Goal: Information Seeking & Learning: Learn about a topic

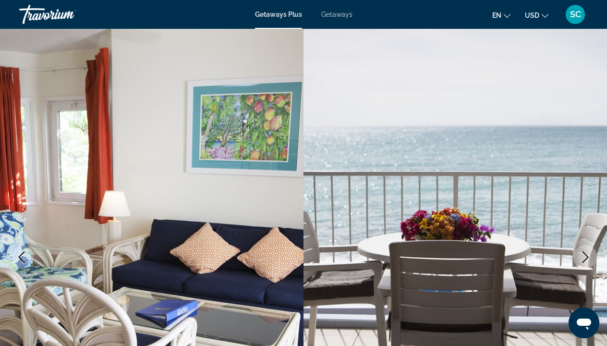
click at [584, 254] on icon "Next image" at bounding box center [585, 257] width 6 height 12
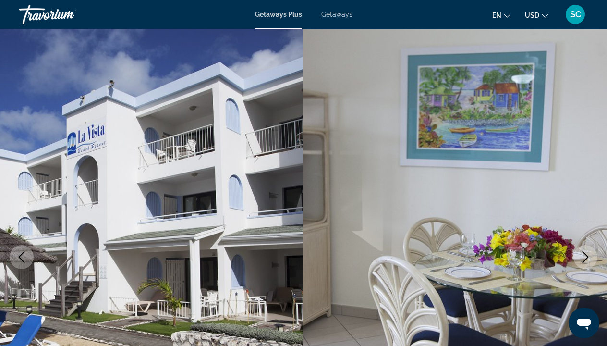
click at [584, 254] on icon "Next image" at bounding box center [585, 257] width 6 height 12
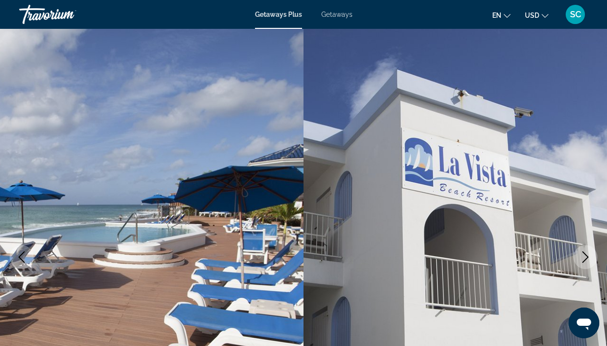
click at [584, 254] on icon "Next image" at bounding box center [585, 257] width 6 height 12
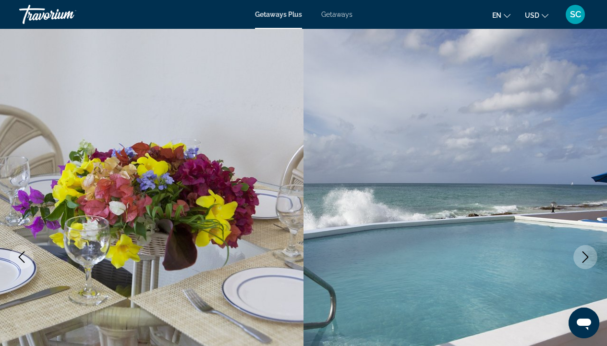
click at [584, 254] on icon "Next image" at bounding box center [585, 257] width 6 height 12
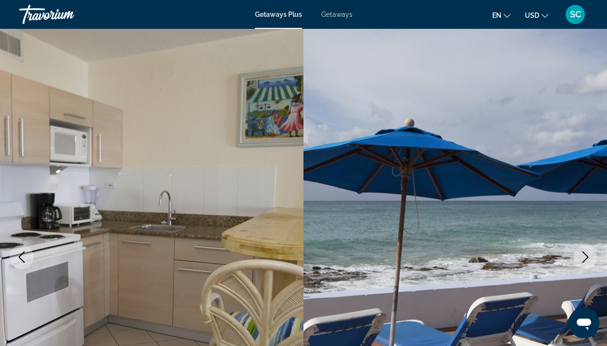
click at [584, 254] on icon "Next image" at bounding box center [585, 257] width 6 height 12
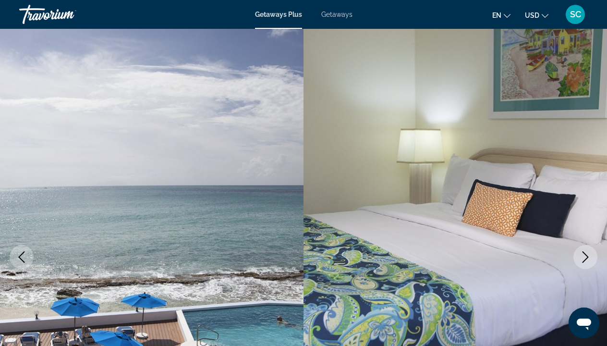
click at [584, 254] on icon "Next image" at bounding box center [585, 257] width 6 height 12
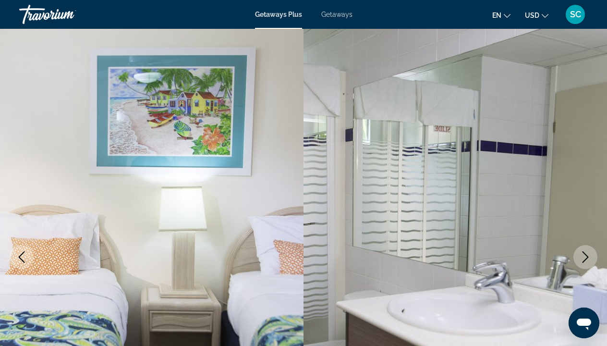
click at [584, 254] on icon "Next image" at bounding box center [585, 257] width 6 height 12
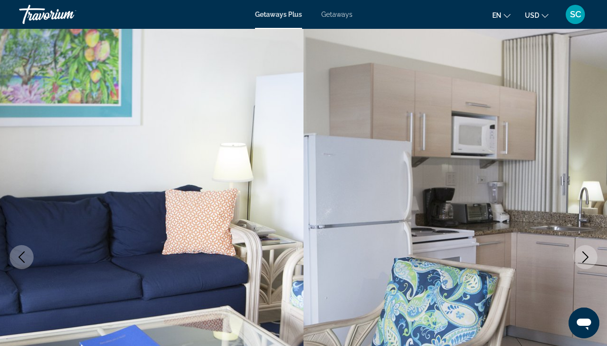
click at [584, 254] on icon "Next image" at bounding box center [585, 257] width 6 height 12
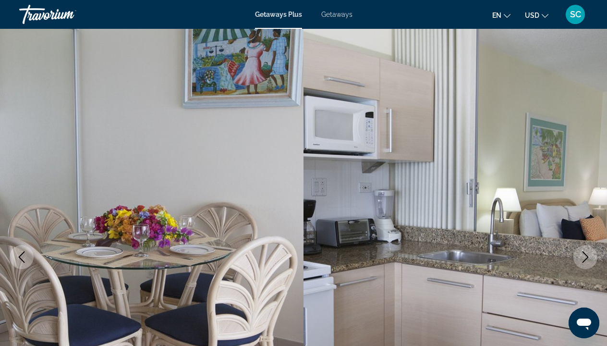
click at [584, 254] on icon "Next image" at bounding box center [585, 257] width 6 height 12
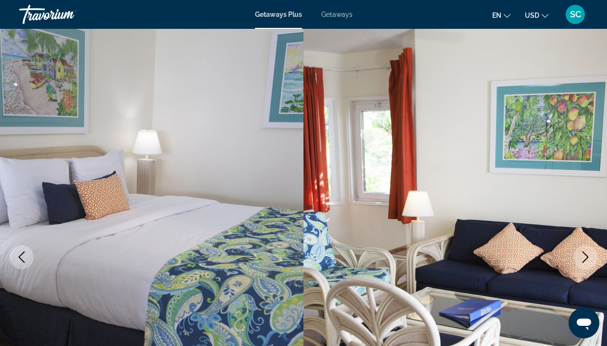
click at [584, 254] on icon "Next image" at bounding box center [585, 257] width 6 height 12
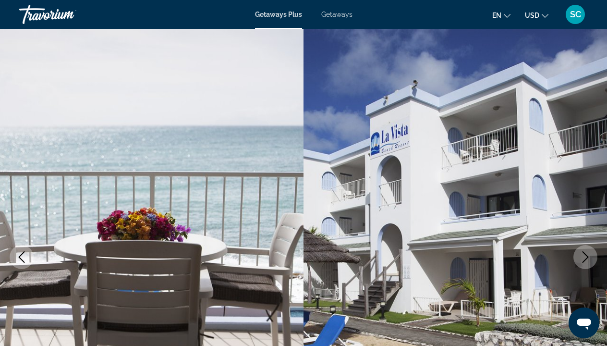
click at [584, 254] on icon "Next image" at bounding box center [586, 257] width 12 height 12
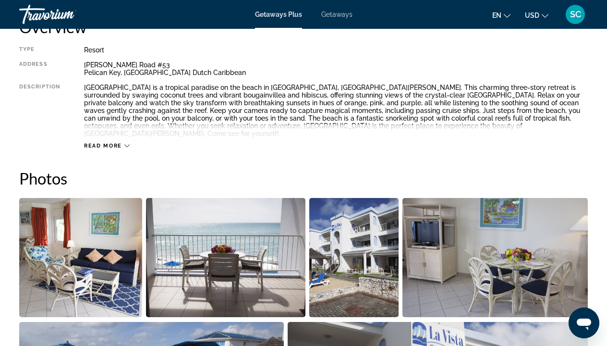
scroll to position [517, 0]
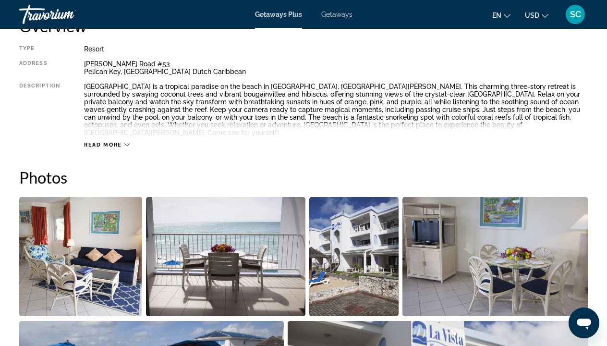
click at [124, 142] on icon "Main content" at bounding box center [126, 144] width 5 height 5
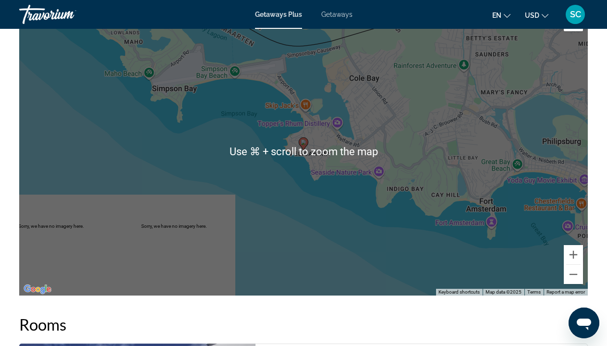
scroll to position [1434, 0]
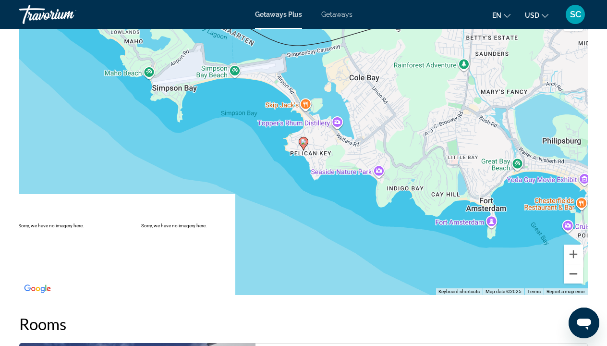
click at [574, 267] on button "Zoom out" at bounding box center [573, 273] width 19 height 19
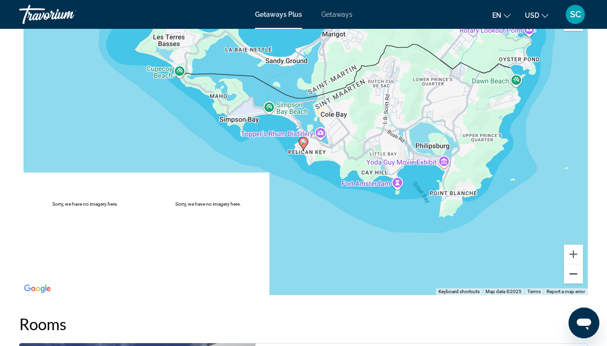
click at [573, 264] on button "Zoom out" at bounding box center [573, 273] width 19 height 19
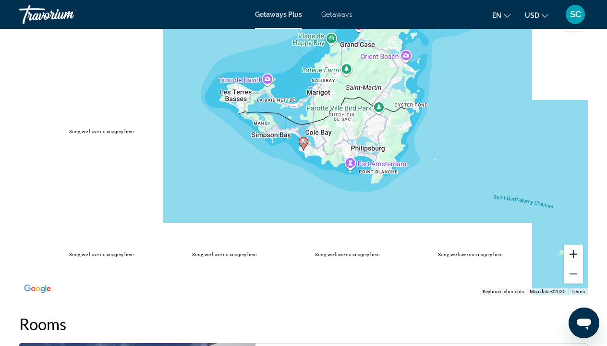
click at [573, 244] on button "Zoom in" at bounding box center [573, 253] width 19 height 19
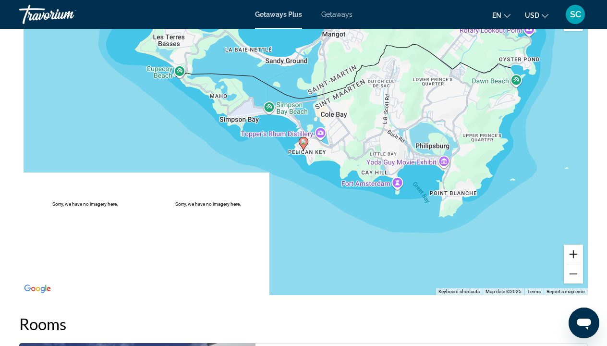
click at [573, 244] on button "Zoom in" at bounding box center [573, 253] width 19 height 19
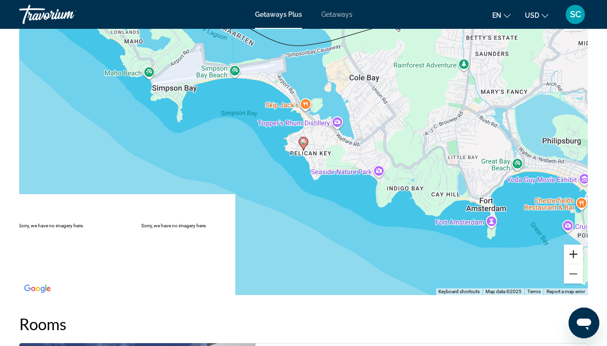
click at [574, 244] on button "Zoom in" at bounding box center [573, 253] width 19 height 19
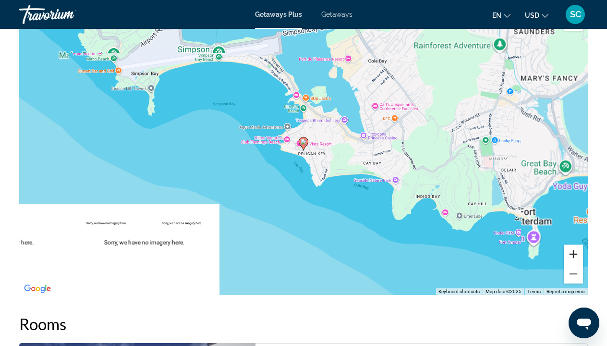
click at [574, 244] on button "Zoom in" at bounding box center [573, 253] width 19 height 19
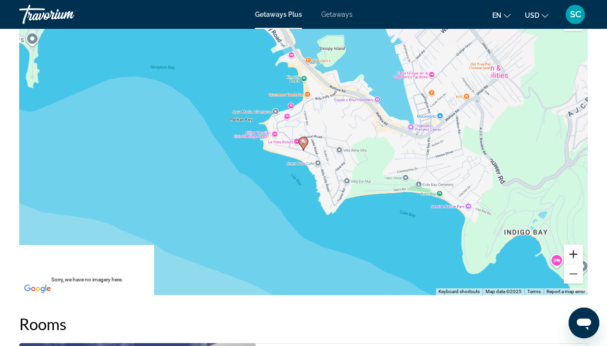
click at [574, 244] on button "Zoom in" at bounding box center [573, 253] width 19 height 19
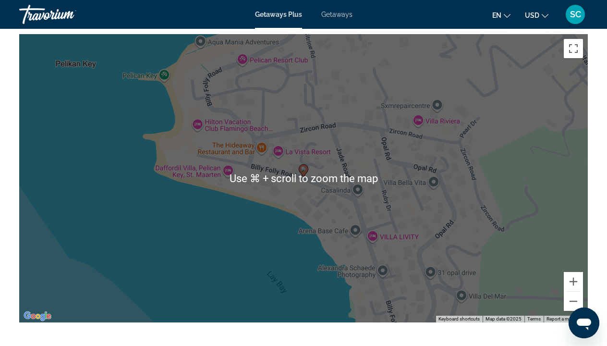
scroll to position [1402, 0]
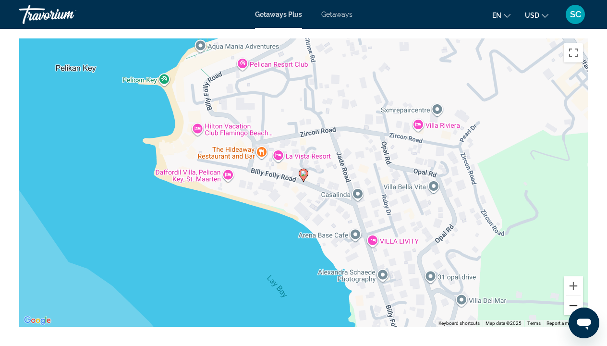
click at [575, 296] on button "Zoom out" at bounding box center [573, 305] width 19 height 19
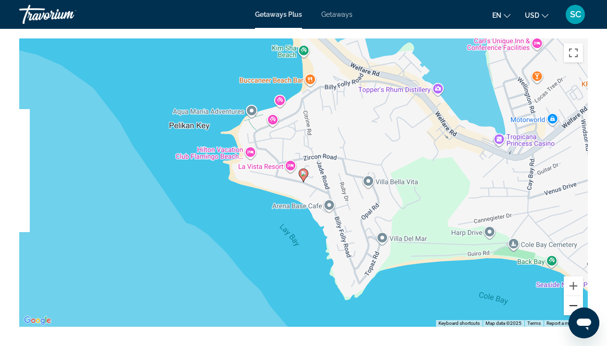
click at [575, 296] on button "Zoom out" at bounding box center [573, 305] width 19 height 19
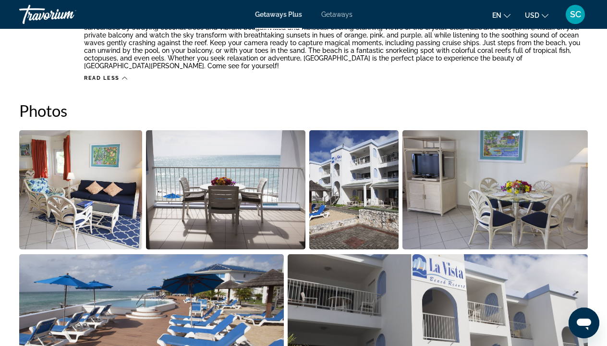
scroll to position [582, 0]
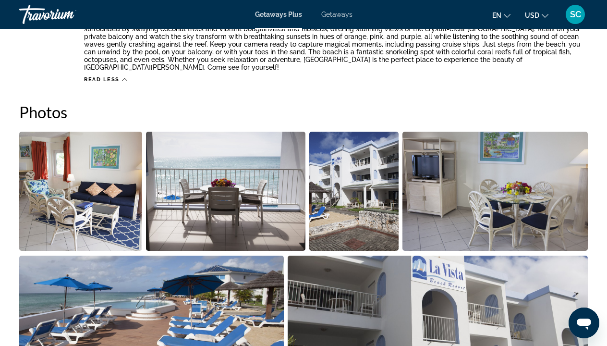
click at [100, 184] on img "Open full-screen image slider" at bounding box center [80, 191] width 123 height 119
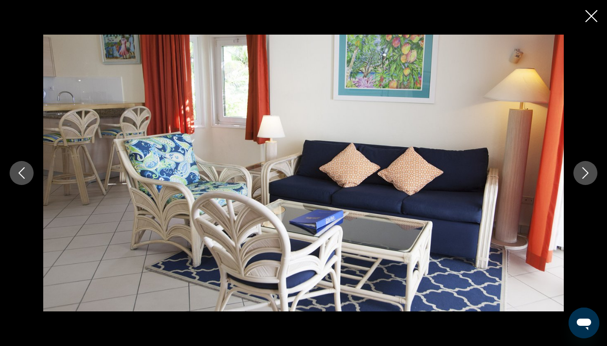
click at [584, 175] on icon "Next image" at bounding box center [586, 173] width 12 height 12
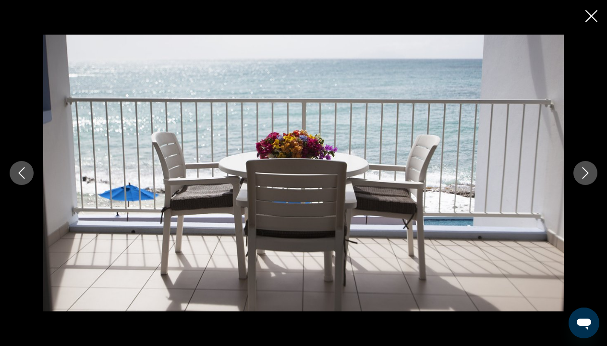
click at [584, 175] on icon "Next image" at bounding box center [586, 173] width 12 height 12
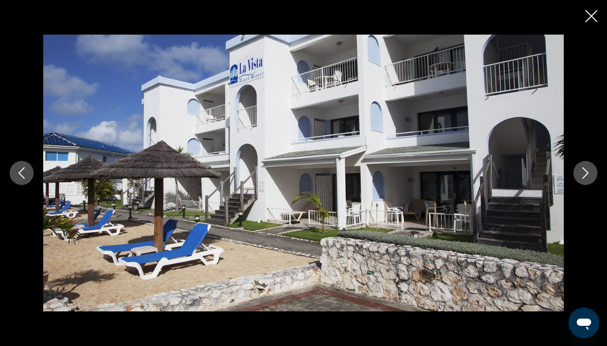
click at [585, 173] on icon "Next image" at bounding box center [586, 173] width 12 height 12
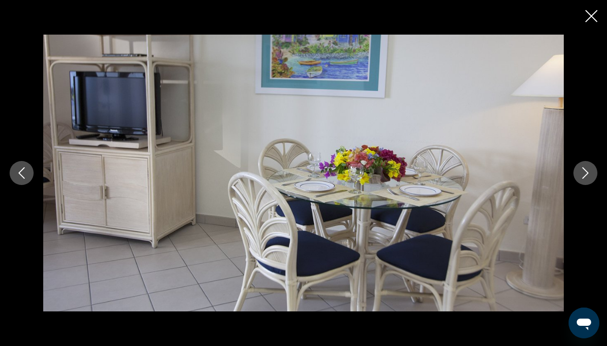
click at [585, 173] on icon "Next image" at bounding box center [586, 173] width 12 height 12
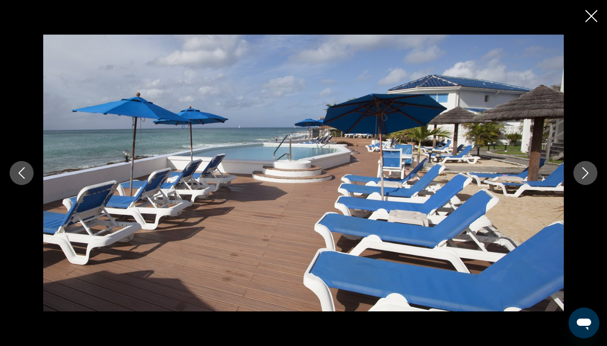
click at [585, 173] on icon "Next image" at bounding box center [586, 173] width 12 height 12
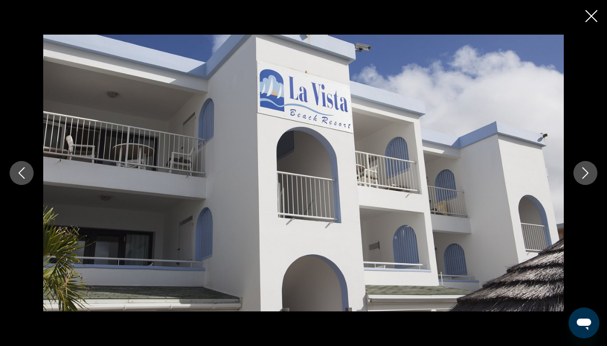
click at [585, 173] on icon "Next image" at bounding box center [586, 173] width 12 height 12
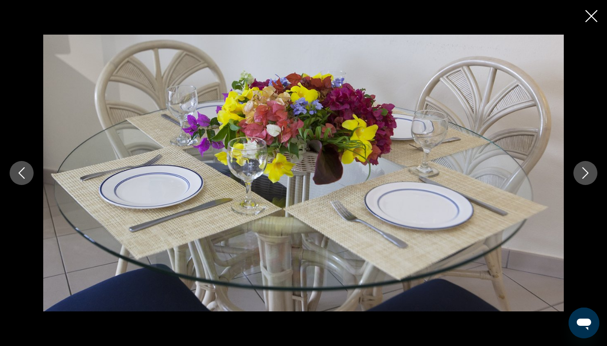
click at [585, 173] on icon "Next image" at bounding box center [586, 173] width 12 height 12
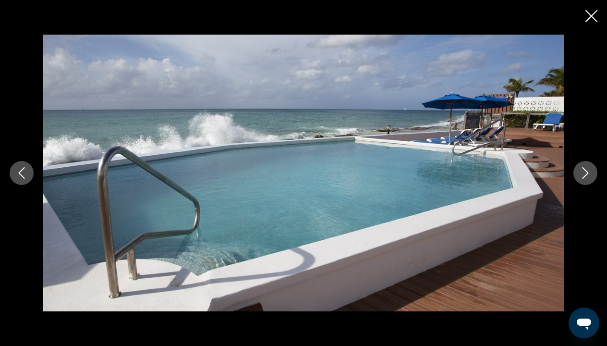
click at [585, 173] on icon "Next image" at bounding box center [586, 173] width 12 height 12
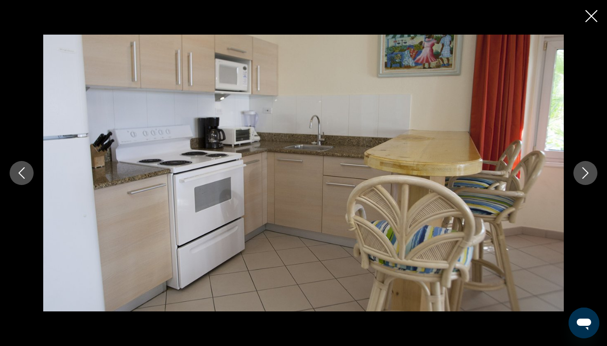
click at [585, 173] on icon "Next image" at bounding box center [586, 173] width 12 height 12
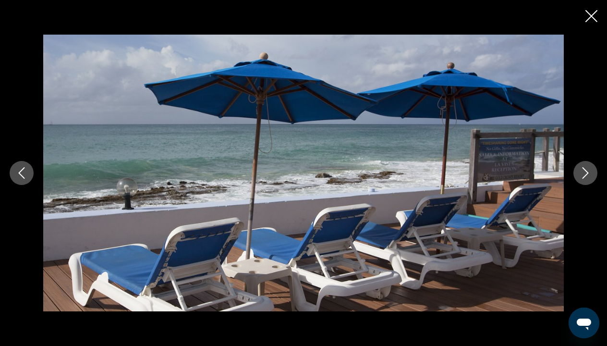
click at [585, 173] on icon "Next image" at bounding box center [586, 173] width 12 height 12
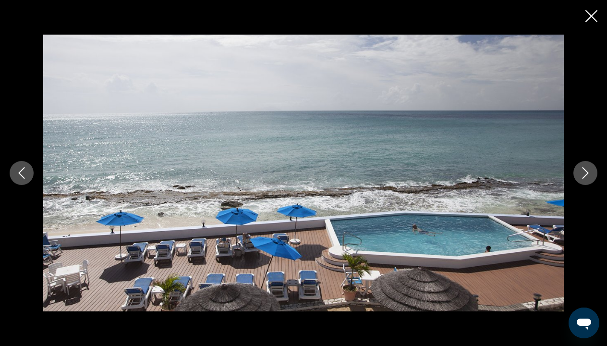
click at [591, 18] on icon "Close slideshow" at bounding box center [591, 16] width 12 height 12
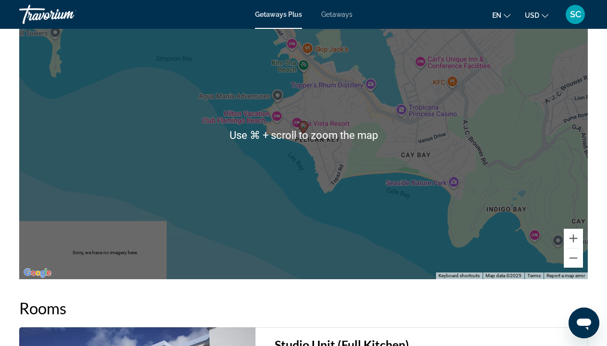
scroll to position [1450, 0]
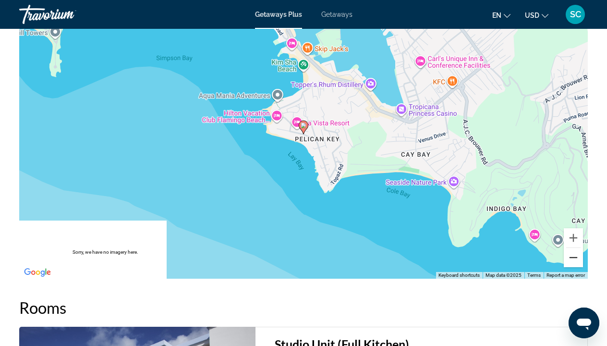
click at [575, 251] on button "Zoom out" at bounding box center [573, 257] width 19 height 19
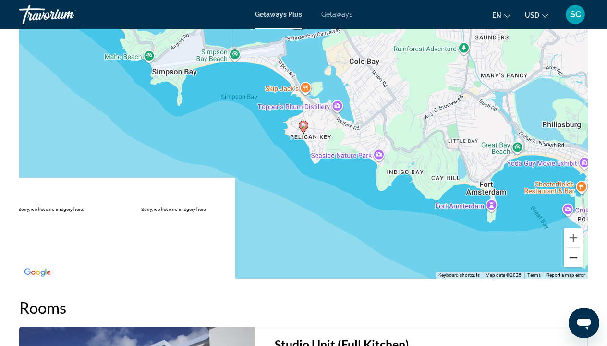
click at [575, 249] on button "Zoom out" at bounding box center [573, 257] width 19 height 19
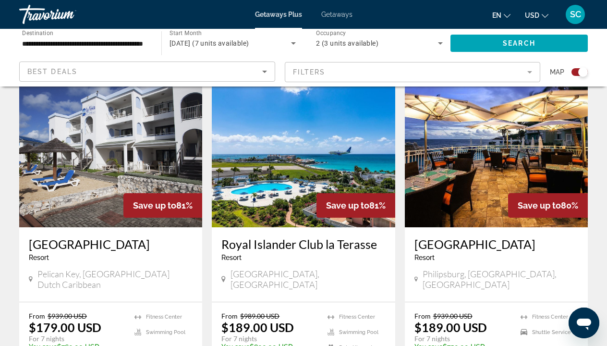
scroll to position [345, 0]
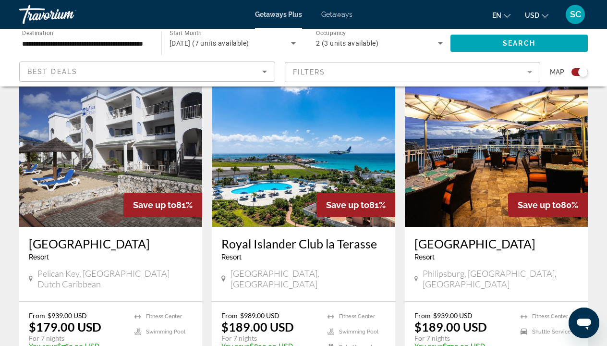
click at [485, 180] on img "Main content" at bounding box center [496, 150] width 183 height 154
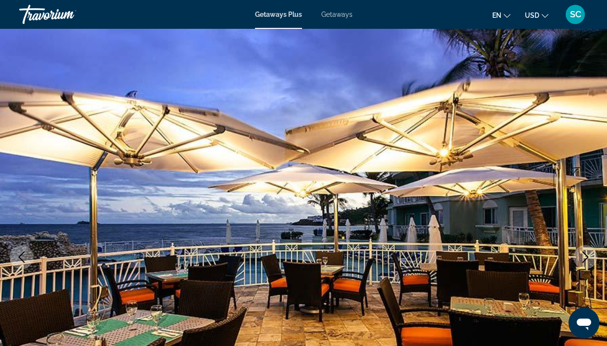
click at [600, 182] on img "Main content" at bounding box center [303, 257] width 607 height 456
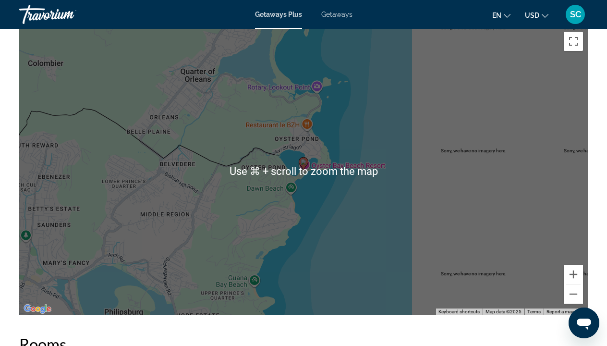
scroll to position [1371, 0]
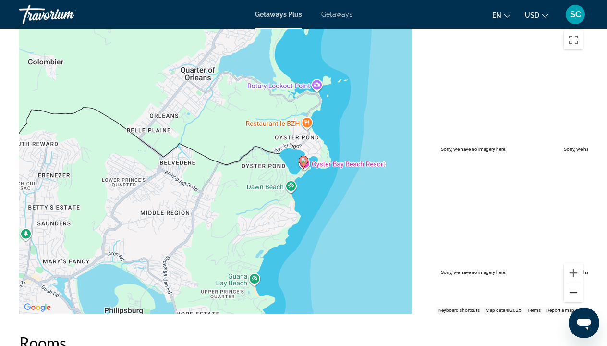
click at [576, 283] on button "Zoom out" at bounding box center [573, 292] width 19 height 19
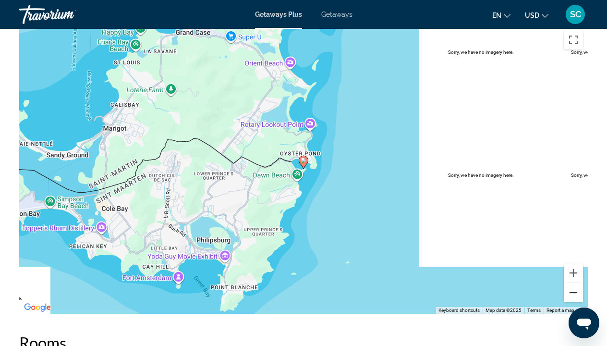
click at [576, 283] on button "Zoom out" at bounding box center [573, 292] width 19 height 19
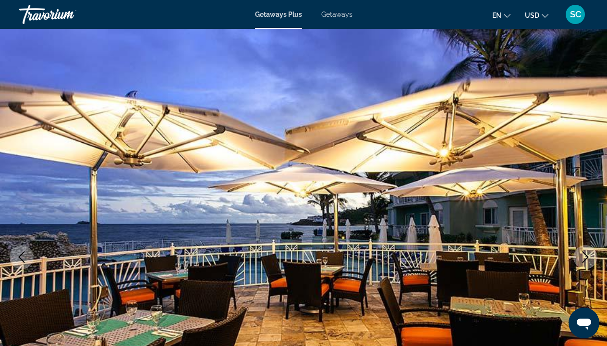
scroll to position [0, 0]
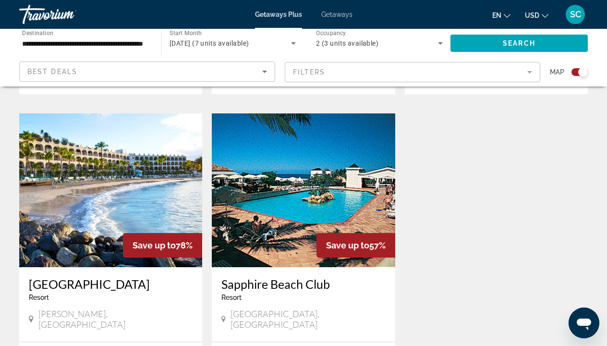
scroll to position [640, 0]
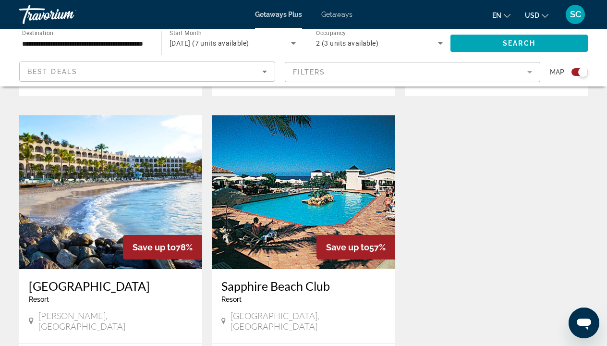
click at [87, 166] on img "Main content" at bounding box center [110, 192] width 183 height 154
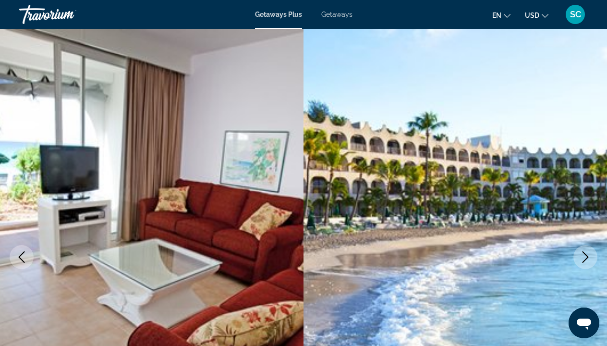
click at [583, 251] on icon "Next image" at bounding box center [585, 257] width 6 height 12
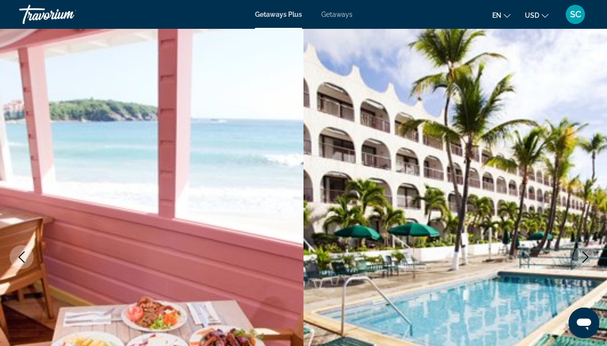
click at [583, 251] on icon "Next image" at bounding box center [585, 257] width 6 height 12
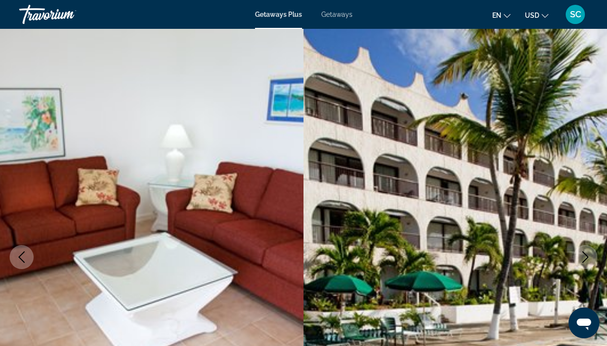
click at [582, 251] on icon "Next image" at bounding box center [586, 257] width 12 height 12
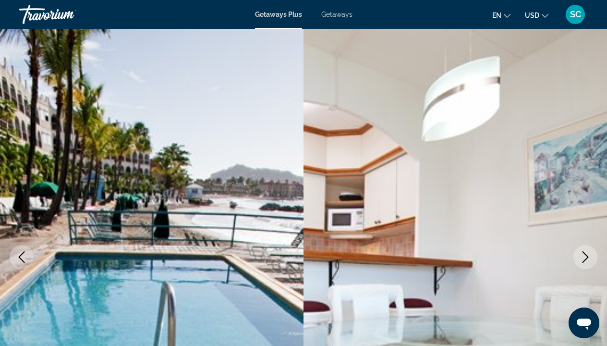
click at [582, 251] on icon "Next image" at bounding box center [585, 257] width 6 height 12
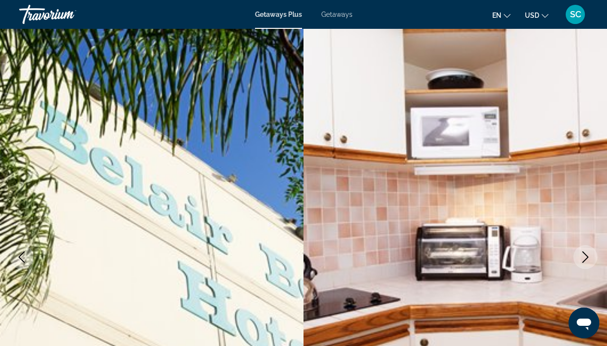
click at [582, 251] on icon "Next image" at bounding box center [586, 257] width 12 height 12
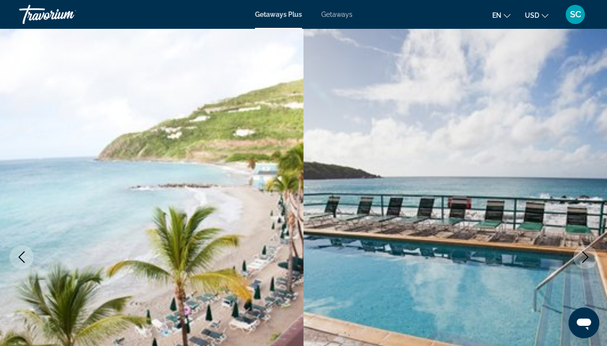
click at [582, 251] on icon "Next image" at bounding box center [586, 257] width 12 height 12
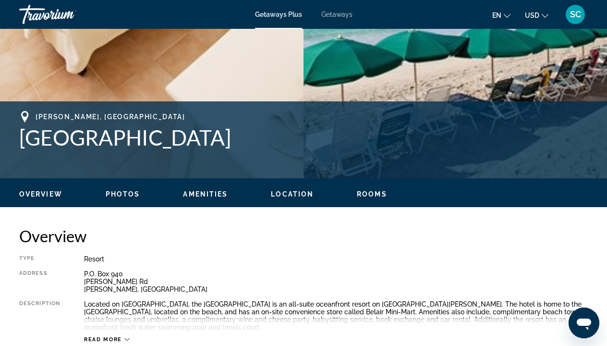
scroll to position [302, 0]
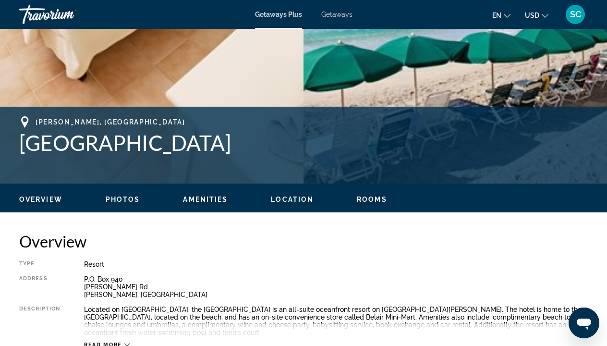
drag, startPoint x: 21, startPoint y: 145, endPoint x: 170, endPoint y: 160, distance: 150.1
click at [170, 160] on div "Cay Hill, St Maarten Dutch Caribbean Belair Beach Hotel" at bounding box center [303, 145] width 568 height 58
copy h1 "[GEOGRAPHIC_DATA]"
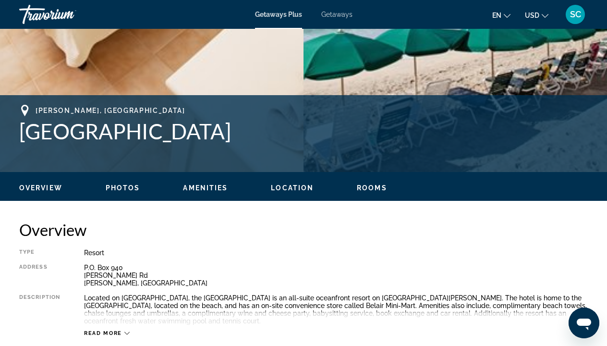
scroll to position [314, 0]
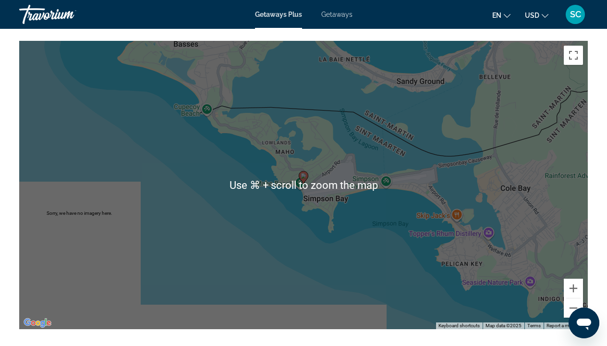
scroll to position [1694, 0]
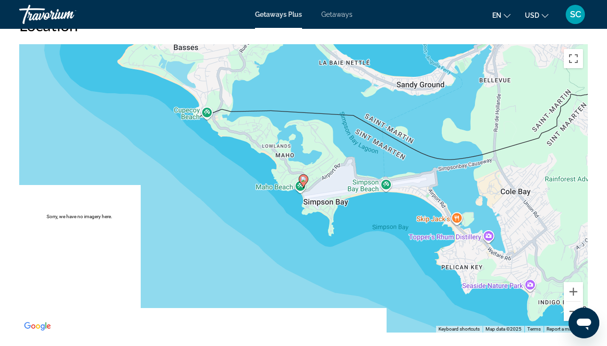
click at [352, 231] on div "To activate drag with keyboard, press Alt + Enter. Once in keyboard drag state,…" at bounding box center [303, 188] width 568 height 288
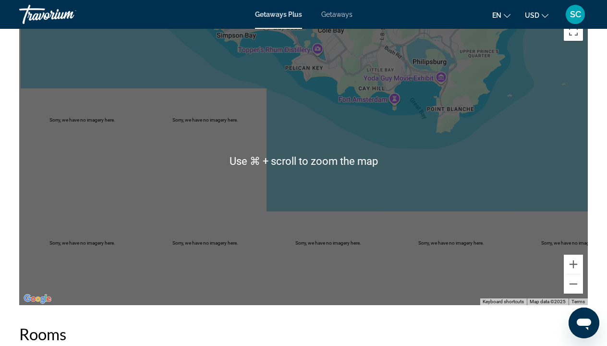
scroll to position [1724, 0]
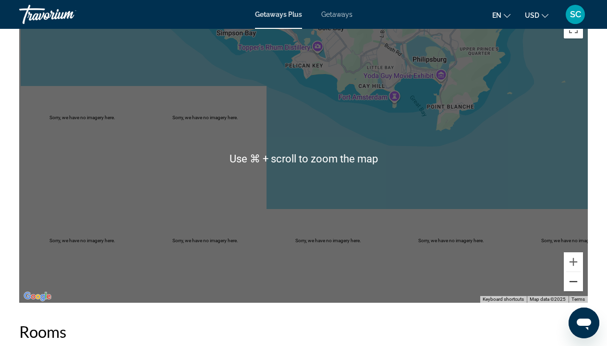
click at [575, 283] on button "Zoom out" at bounding box center [573, 281] width 19 height 19
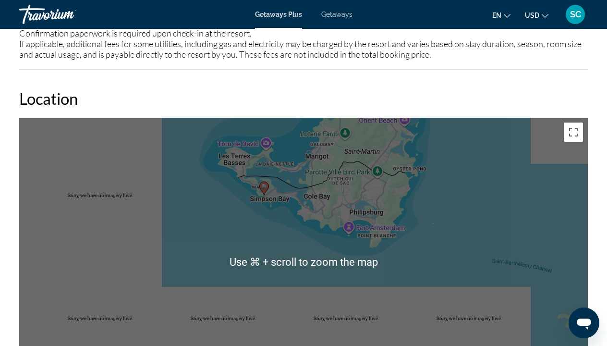
scroll to position [1620, 0]
click at [444, 195] on div "To activate drag with keyboard, press Alt + Enter. Once in keyboard drag state,…" at bounding box center [303, 262] width 568 height 288
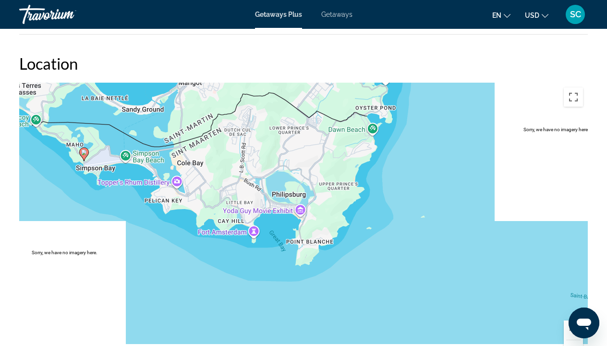
scroll to position [1655, 0]
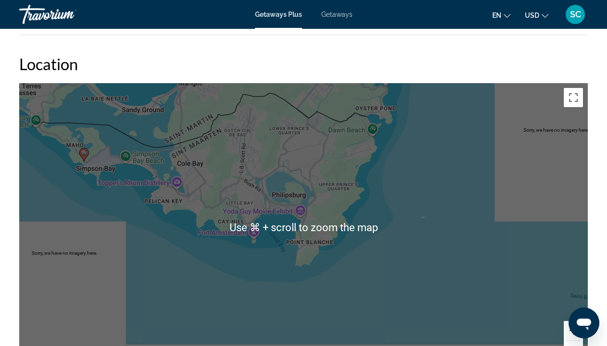
click at [157, 270] on div "To activate drag with keyboard, press Alt + Enter. Once in keyboard drag state,…" at bounding box center [303, 227] width 568 height 288
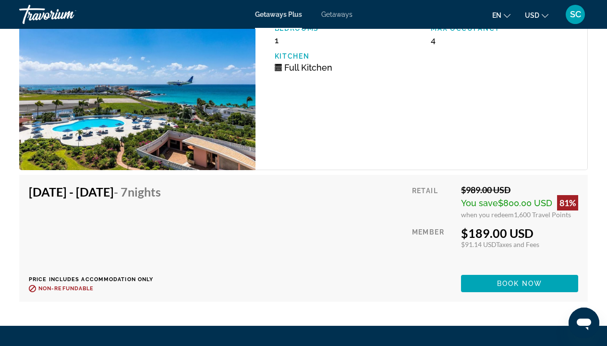
scroll to position [2085, 0]
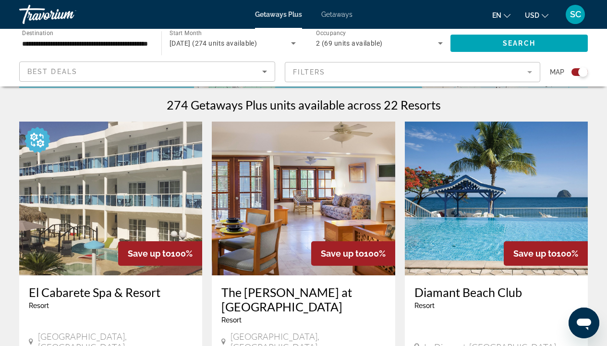
scroll to position [297, 0]
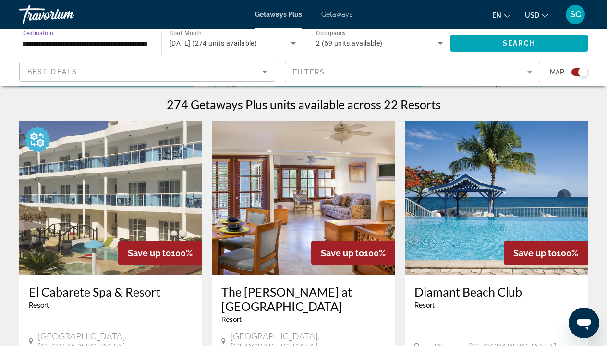
click at [142, 42] on input "**********" at bounding box center [85, 44] width 127 height 12
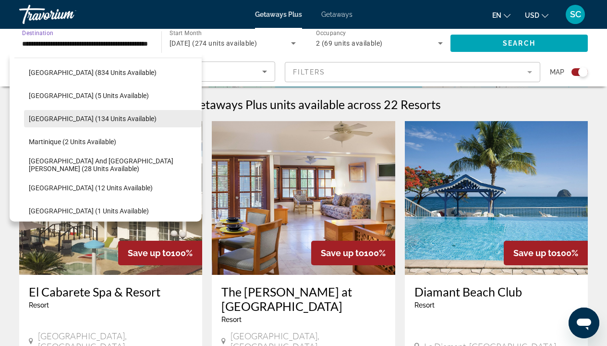
scroll to position [153, 0]
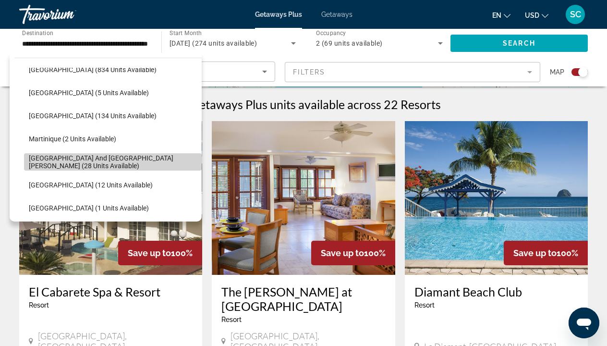
click at [130, 162] on span "[GEOGRAPHIC_DATA] and [GEOGRAPHIC_DATA][PERSON_NAME] (28 units available)" at bounding box center [113, 161] width 168 height 15
type input "**********"
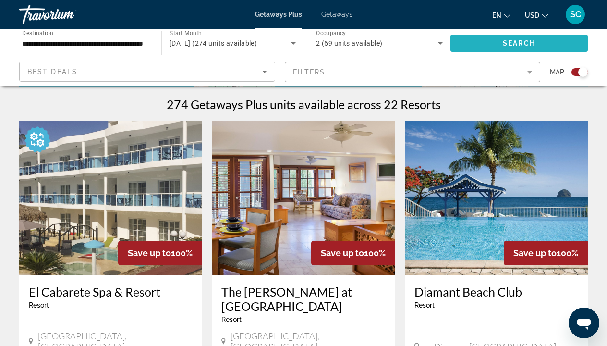
click at [500, 43] on span "Search widget" at bounding box center [518, 43] width 137 height 23
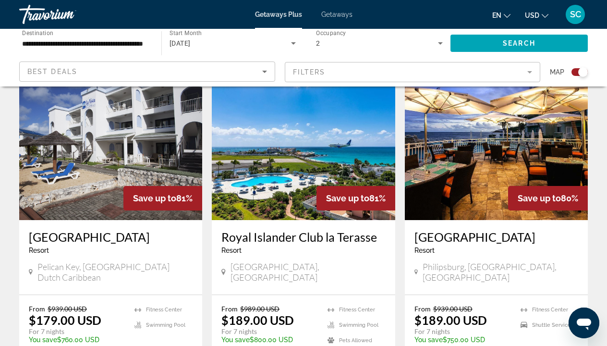
scroll to position [354, 0]
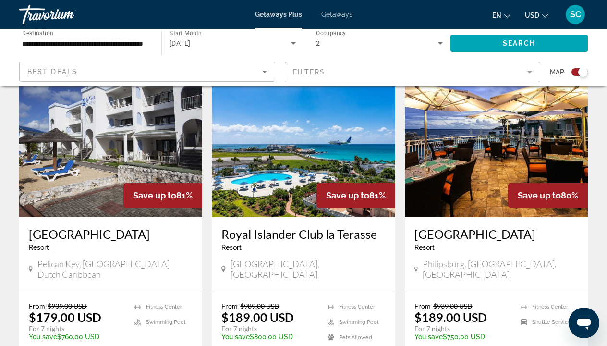
click at [109, 158] on img "Main content" at bounding box center [110, 140] width 183 height 154
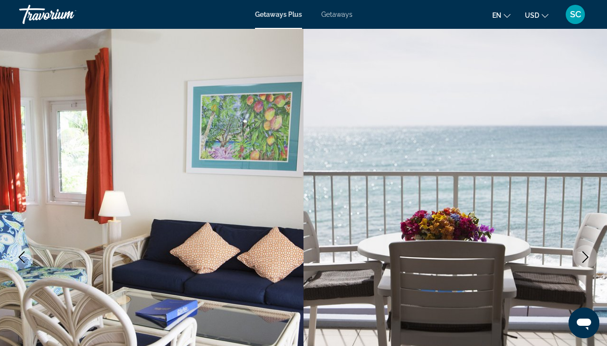
click at [209, 255] on img "Main content" at bounding box center [151, 257] width 303 height 456
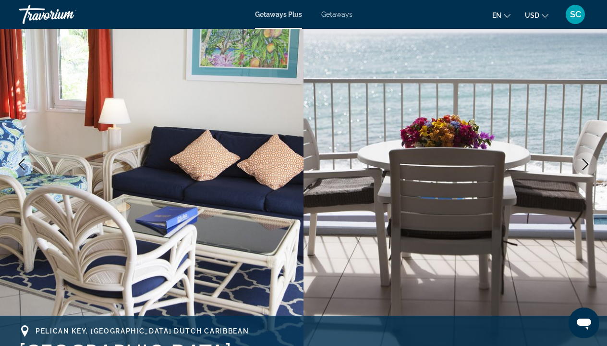
scroll to position [99, 0]
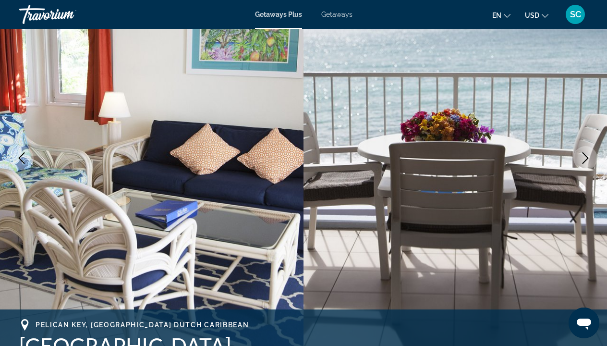
click at [234, 171] on img "Main content" at bounding box center [151, 158] width 303 height 456
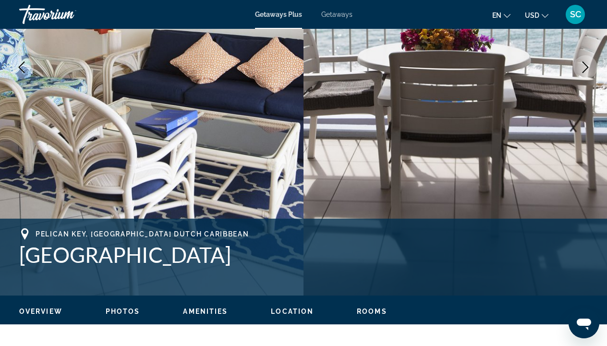
scroll to position [190, 0]
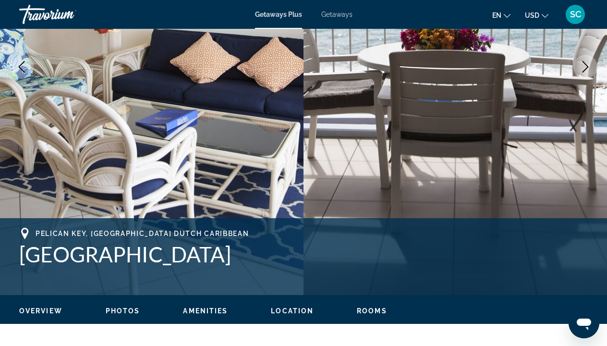
drag, startPoint x: 18, startPoint y: 256, endPoint x: 238, endPoint y: 253, distance: 219.9
click at [238, 253] on div "[GEOGRAPHIC_DATA], [GEOGRAPHIC_DATA] [GEOGRAPHIC_DATA] [GEOGRAPHIC_DATA] Addres…" at bounding box center [303, 257] width 607 height 58
copy h1 "[GEOGRAPHIC_DATA]"
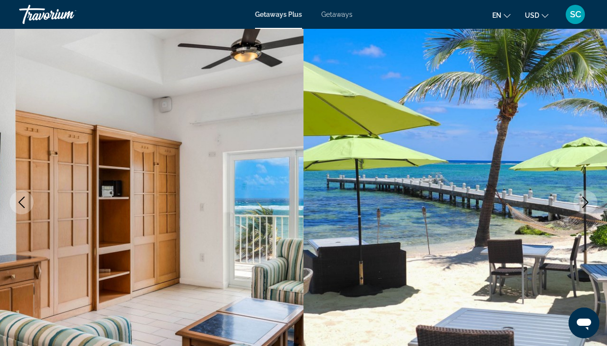
scroll to position [55, 0]
click at [583, 201] on icon "Next image" at bounding box center [586, 202] width 12 height 12
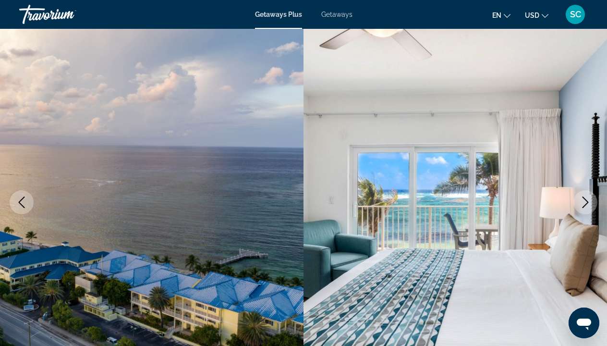
click at [583, 201] on icon "Next image" at bounding box center [586, 202] width 12 height 12
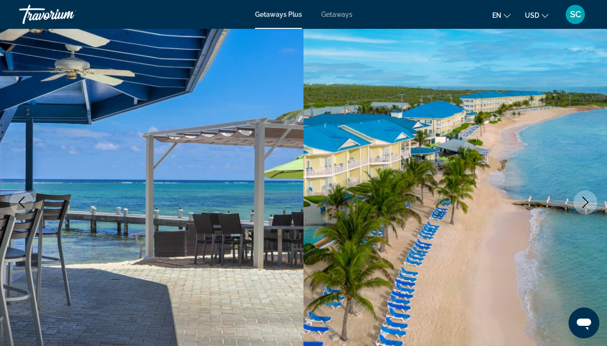
click at [583, 201] on icon "Next image" at bounding box center [586, 202] width 12 height 12
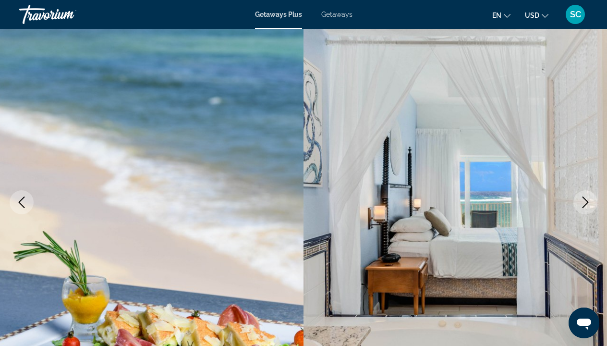
click at [583, 201] on icon "Next image" at bounding box center [586, 202] width 12 height 12
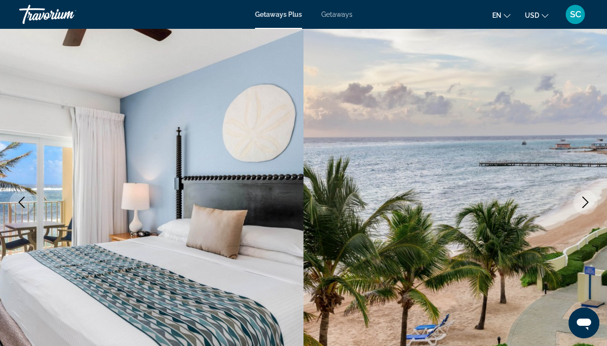
click at [583, 201] on icon "Next image" at bounding box center [586, 202] width 12 height 12
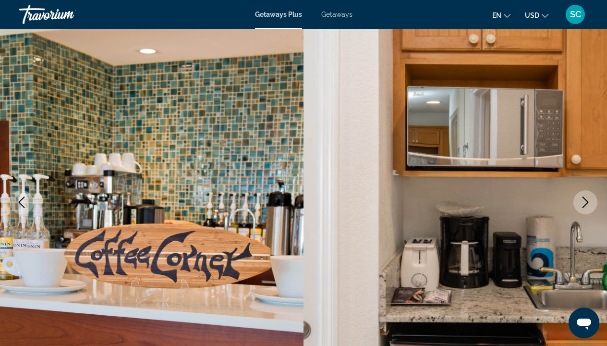
click at [583, 201] on icon "Next image" at bounding box center [586, 202] width 12 height 12
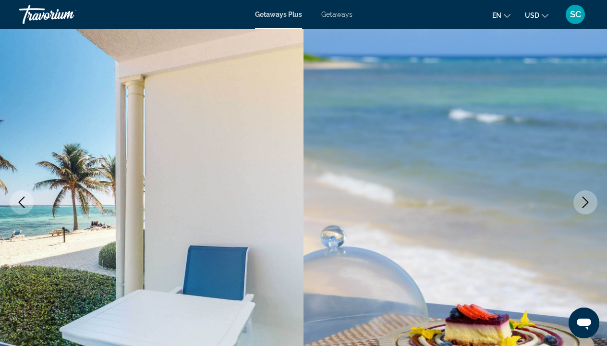
click at [588, 200] on icon "Next image" at bounding box center [586, 202] width 12 height 12
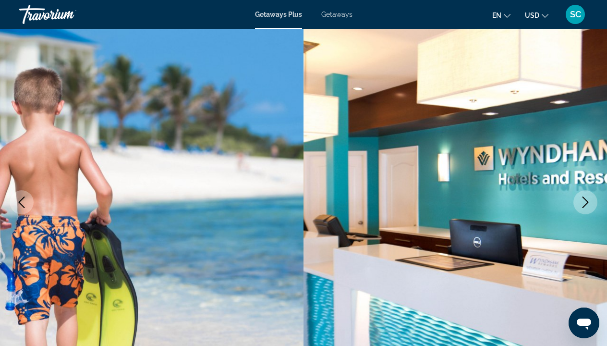
click at [588, 200] on icon "Next image" at bounding box center [586, 202] width 12 height 12
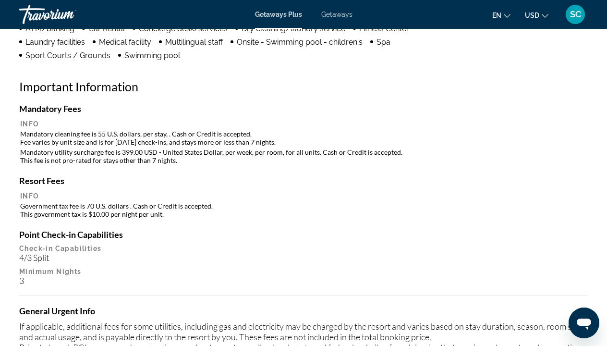
scroll to position [990, 0]
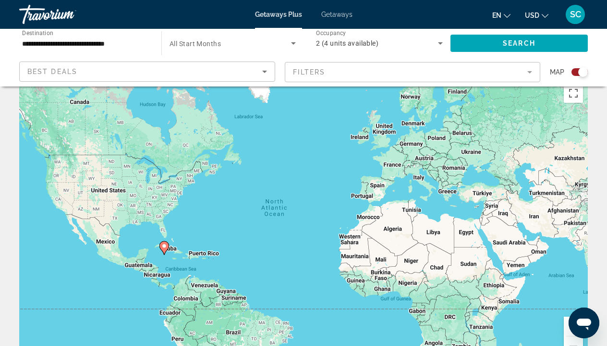
scroll to position [21, 0]
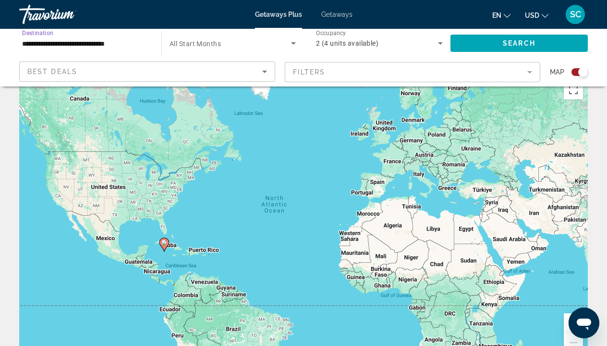
click at [138, 43] on input "**********" at bounding box center [85, 44] width 127 height 12
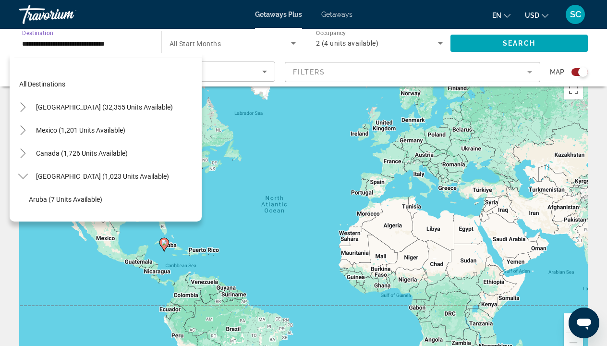
scroll to position [103, 0]
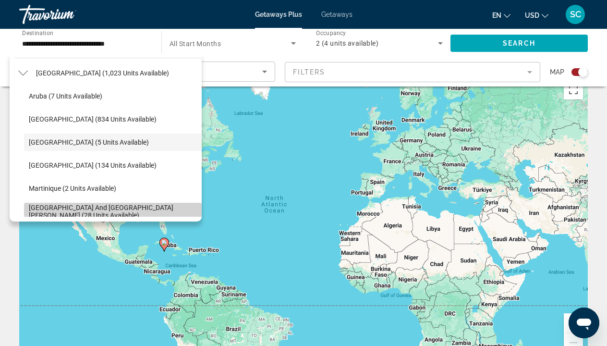
click at [83, 212] on span "[GEOGRAPHIC_DATA] and [GEOGRAPHIC_DATA][PERSON_NAME] (28 units available)" at bounding box center [113, 211] width 168 height 15
type input "**********"
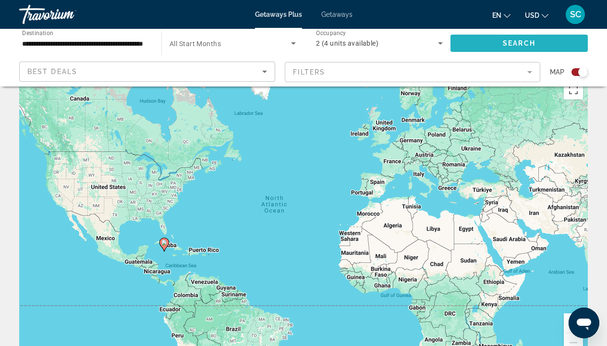
click at [538, 40] on span "Search widget" at bounding box center [518, 43] width 137 height 23
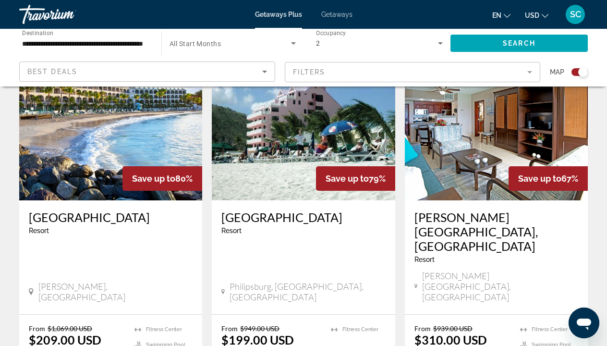
scroll to position [700, 0]
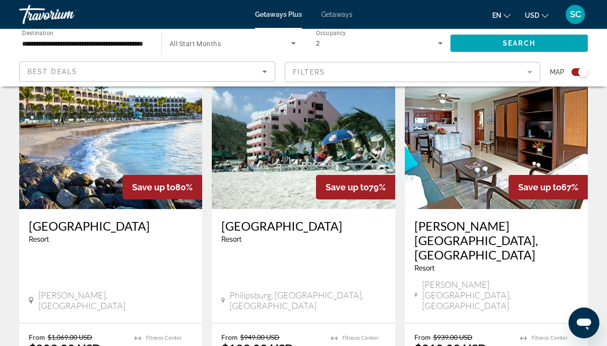
click at [299, 162] on img "Main content" at bounding box center [303, 132] width 183 height 154
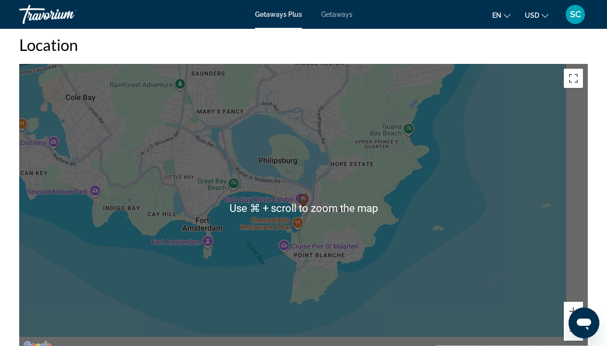
scroll to position [1250, 0]
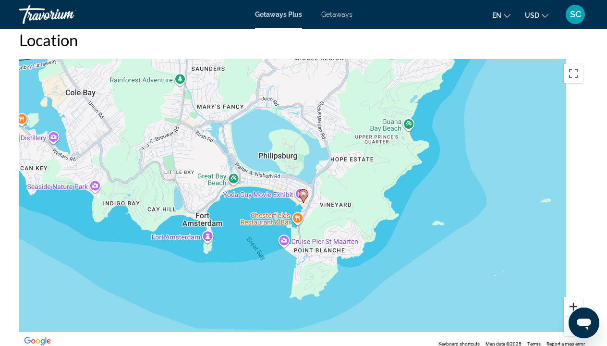
click at [572, 297] on button "Zoom in" at bounding box center [573, 306] width 19 height 19
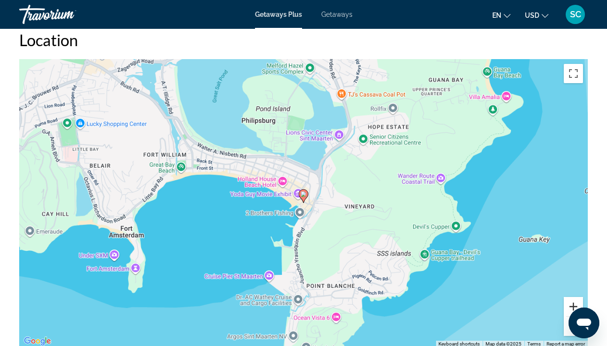
click at [572, 297] on button "Zoom in" at bounding box center [573, 306] width 19 height 19
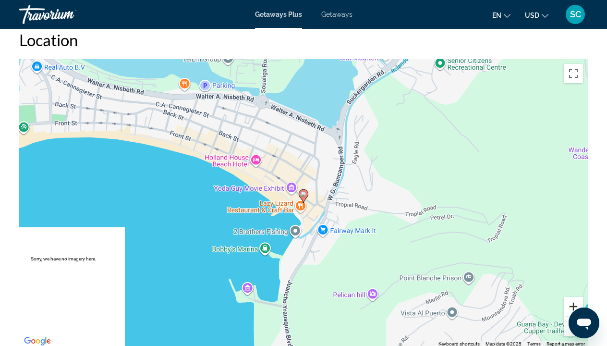
click at [572, 297] on button "Zoom in" at bounding box center [573, 306] width 19 height 19
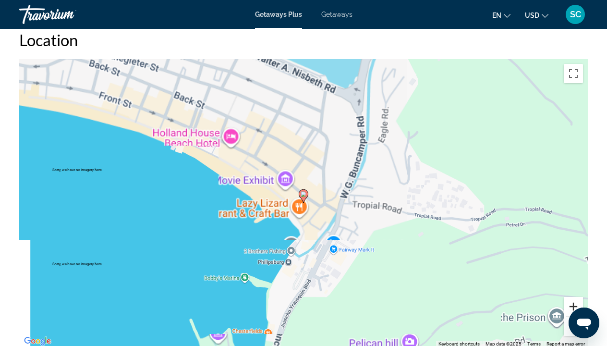
click at [572, 297] on button "Zoom in" at bounding box center [573, 306] width 19 height 19
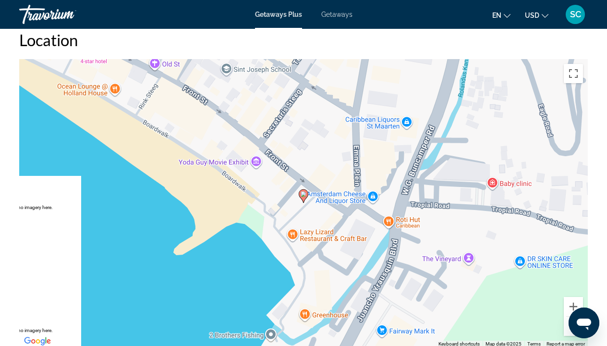
click at [575, 316] on button "Zoom out" at bounding box center [573, 325] width 19 height 19
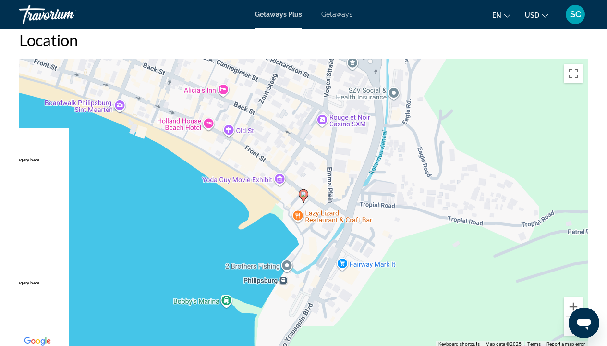
click at [575, 316] on button "Zoom out" at bounding box center [573, 325] width 19 height 19
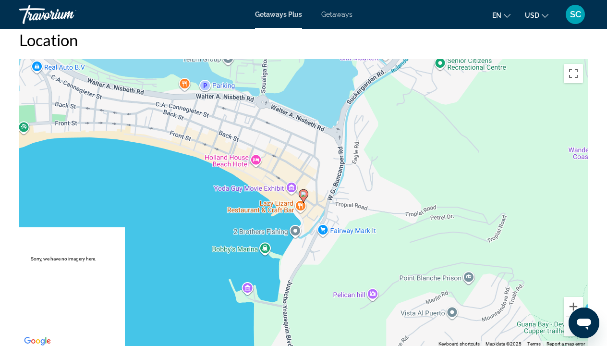
click at [575, 316] on button "Zoom out" at bounding box center [573, 325] width 19 height 19
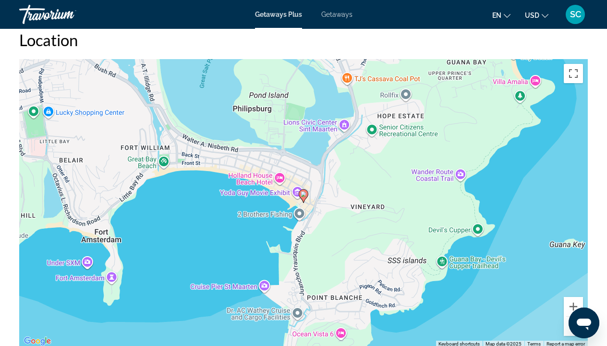
click at [575, 316] on button "Zoom out" at bounding box center [573, 325] width 19 height 19
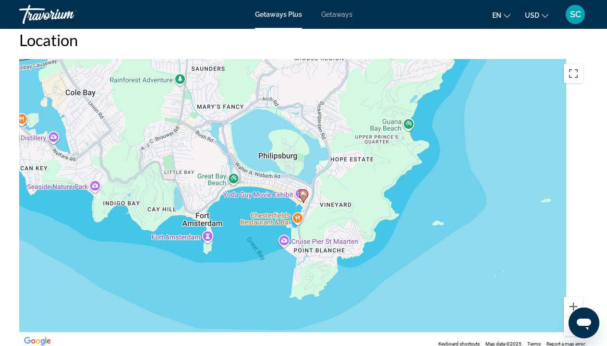
click at [574, 316] on button "Zoom out" at bounding box center [573, 325] width 19 height 19
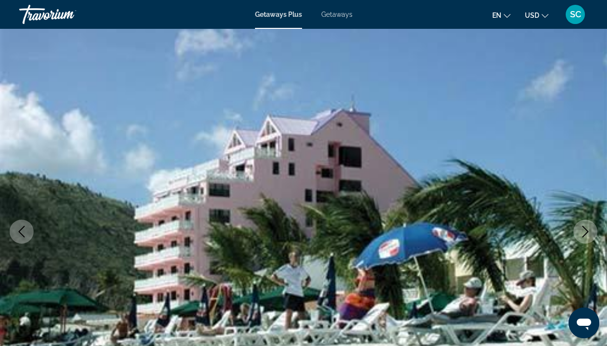
scroll to position [27, 0]
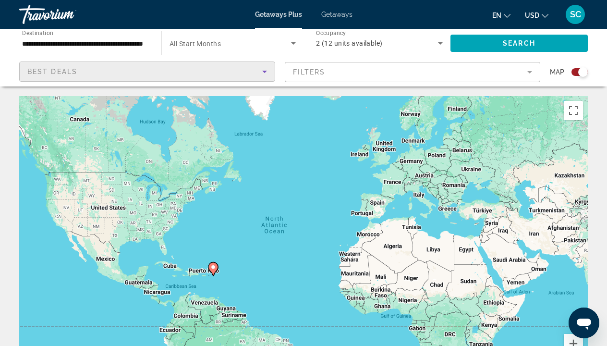
click at [264, 72] on icon "Sort by" at bounding box center [265, 72] width 12 height 12
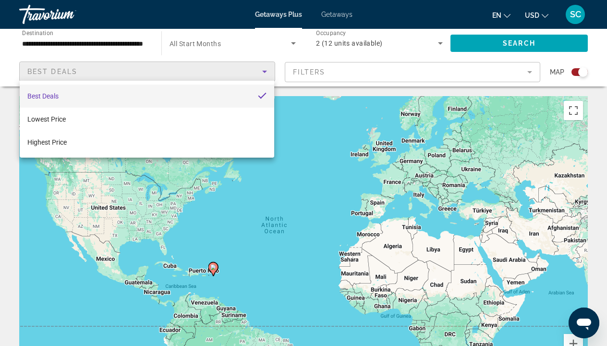
click at [299, 120] on div at bounding box center [303, 173] width 607 height 346
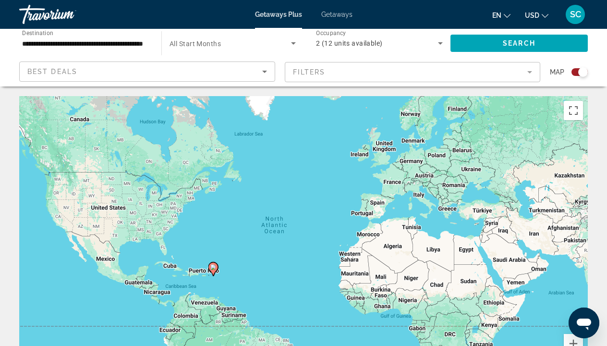
click at [529, 72] on mat-form-field "Filters" at bounding box center [413, 72] width 256 height 20
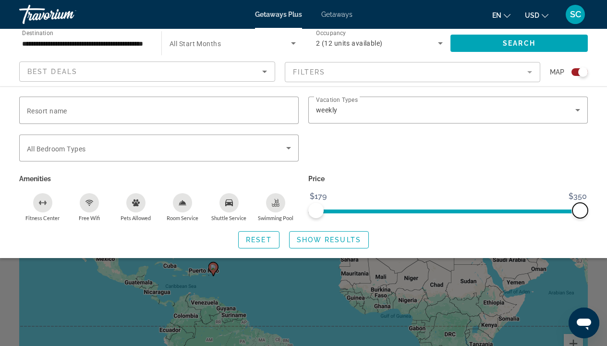
drag, startPoint x: 583, startPoint y: 206, endPoint x: 621, endPoint y: 198, distance: 39.3
click at [606, 198] on html "**********" at bounding box center [303, 173] width 607 height 346
drag, startPoint x: 315, startPoint y: 210, endPoint x: 359, endPoint y: 209, distance: 43.7
click at [359, 209] on span "ngx-slider" at bounding box center [358, 210] width 15 height 15
click at [389, 191] on div "Price $179 $350 $207 $350" at bounding box center [447, 196] width 289 height 49
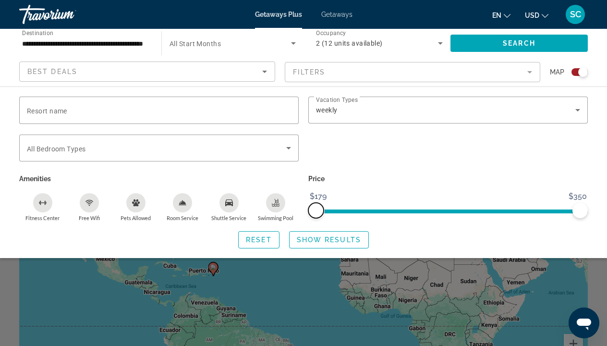
drag, startPoint x: 358, startPoint y: 210, endPoint x: 307, endPoint y: 212, distance: 50.9
click at [307, 212] on div "Price $179 $350 $179 $350" at bounding box center [447, 196] width 289 height 49
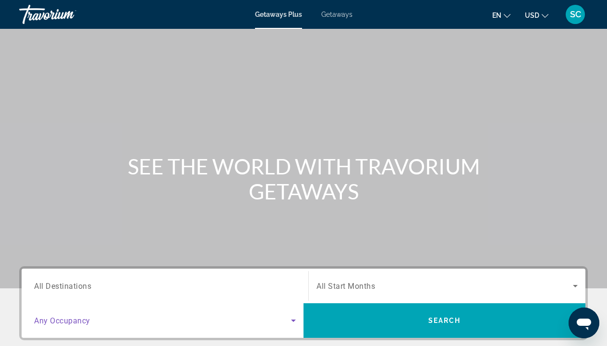
click at [295, 319] on icon "Search widget" at bounding box center [294, 320] width 12 height 12
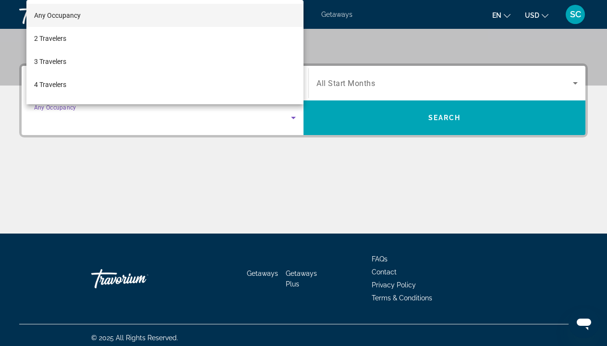
scroll to position [208, 0]
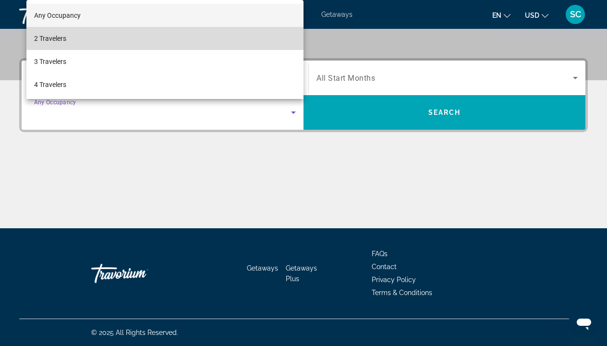
click at [73, 36] on mat-option "2 Travelers" at bounding box center [164, 38] width 277 height 23
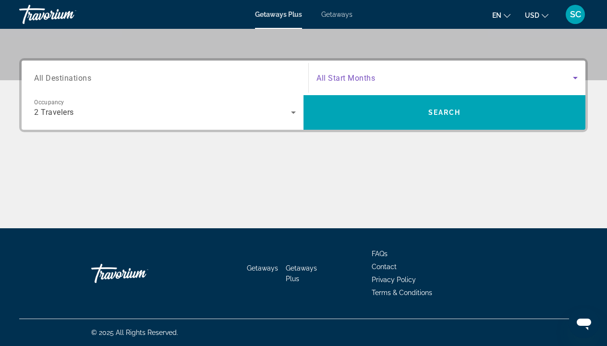
click at [575, 77] on icon "Search widget" at bounding box center [575, 78] width 5 height 2
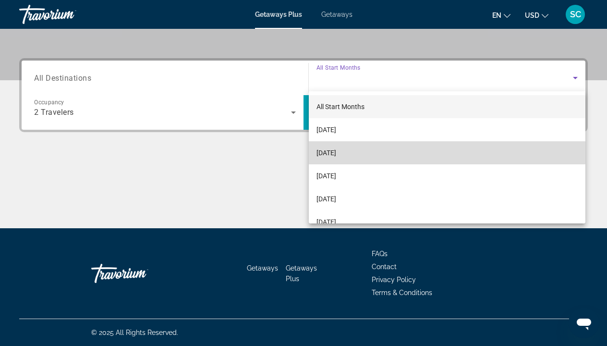
click at [421, 151] on mat-option "[DATE]" at bounding box center [447, 152] width 277 height 23
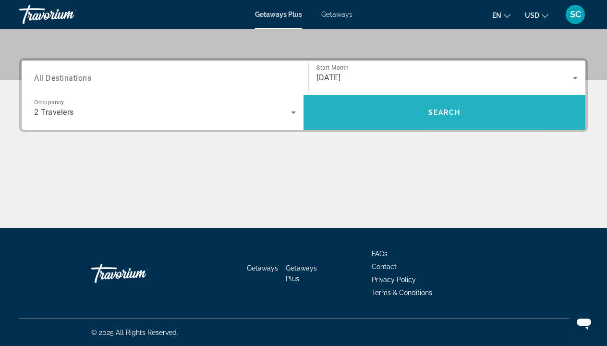
click at [447, 114] on span "Search" at bounding box center [444, 113] width 33 height 8
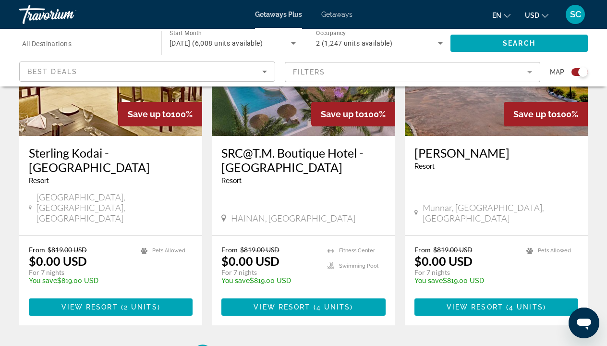
scroll to position [1493, 0]
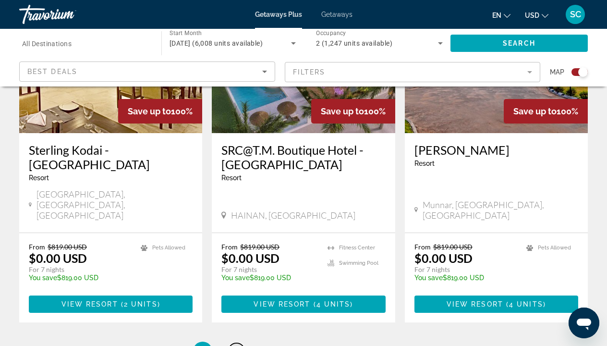
click at [236, 345] on span "2" at bounding box center [236, 351] width 5 height 11
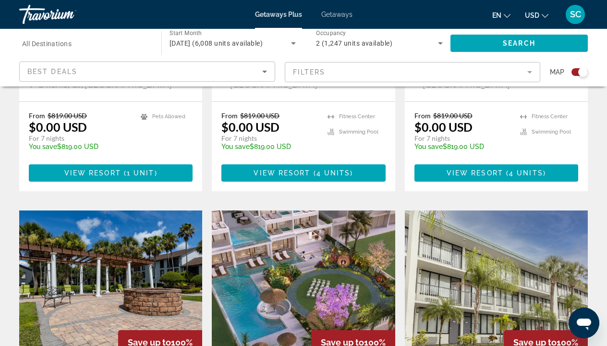
scroll to position [906, 0]
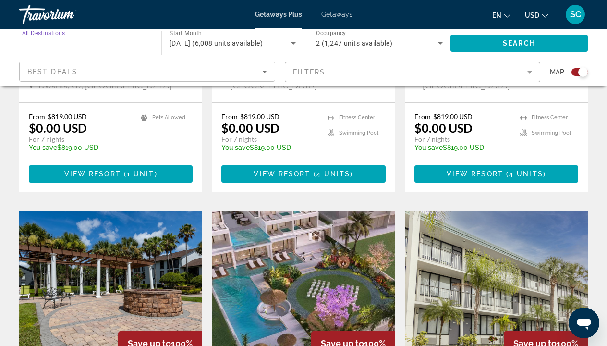
click at [83, 43] on input "Destination All Destinations" at bounding box center [85, 44] width 127 height 12
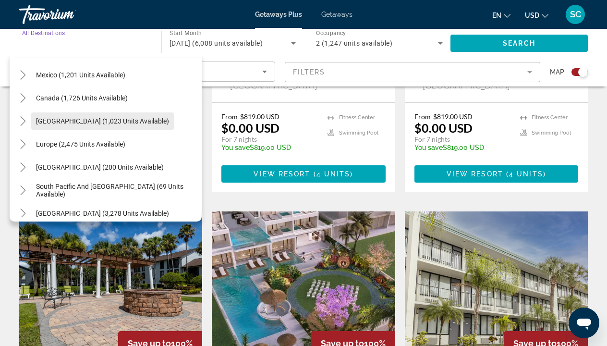
scroll to position [69, 0]
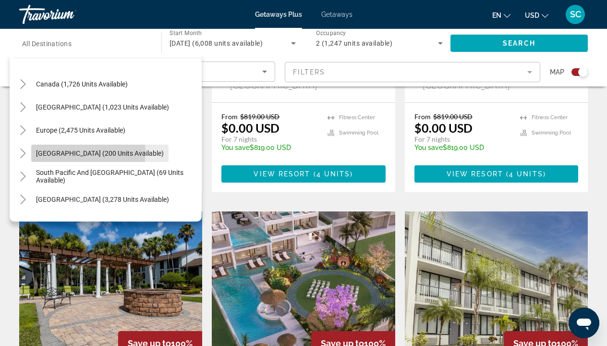
click at [88, 152] on span "[GEOGRAPHIC_DATA] (200 units available)" at bounding box center [100, 153] width 128 height 8
type input "**********"
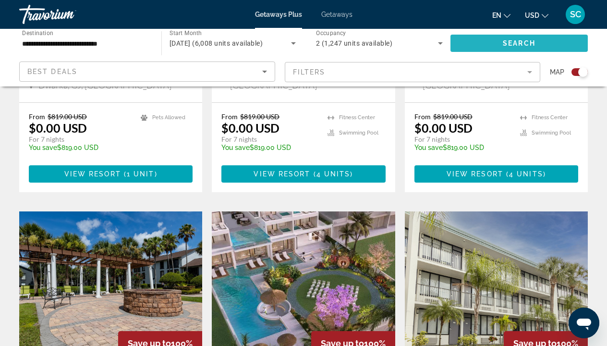
click at [515, 41] on span "Search" at bounding box center [519, 43] width 33 height 8
